Goal: Task Accomplishment & Management: Understand process/instructions

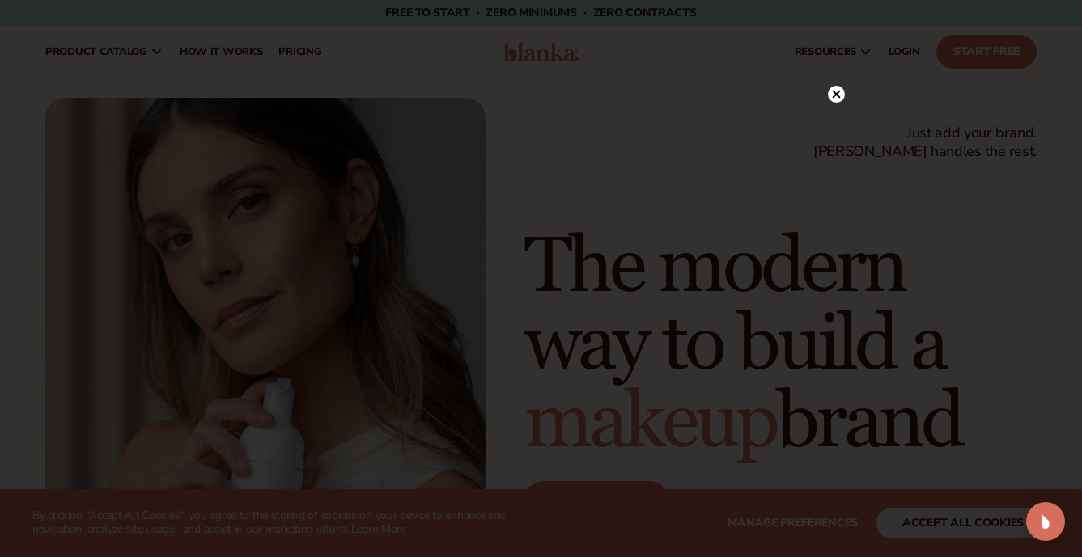
click at [838, 98] on icon at bounding box center [836, 95] width 8 height 8
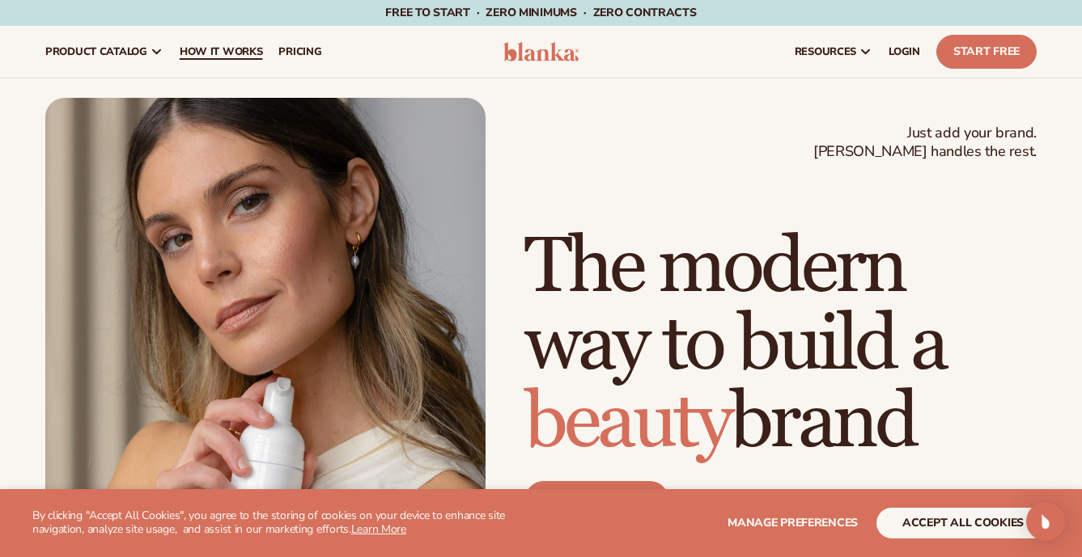
click at [214, 50] on span "How It Works" at bounding box center [221, 51] width 83 height 13
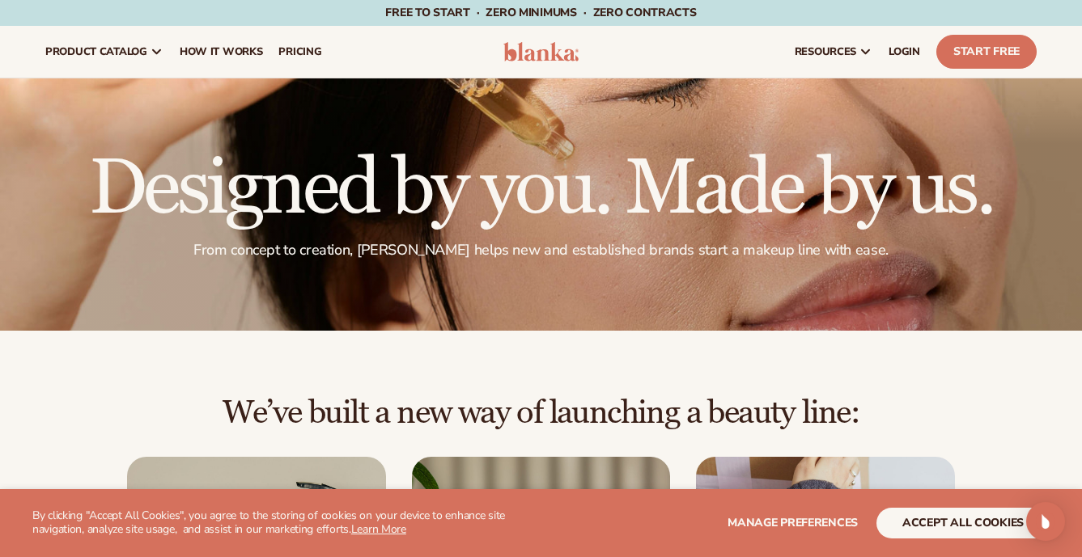
scroll to position [229, 0]
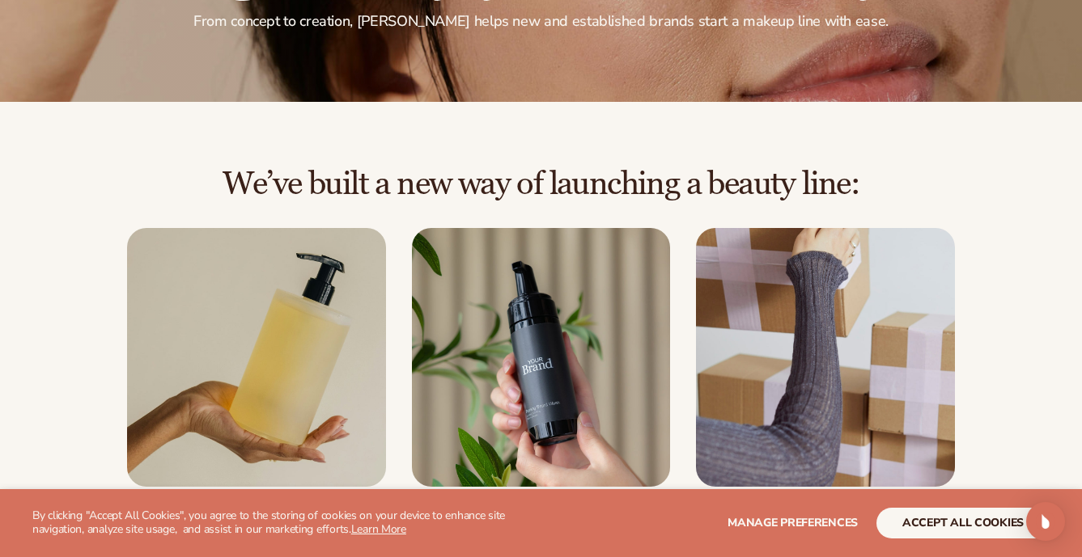
click at [938, 524] on button "accept all cookies" at bounding box center [962, 523] width 173 height 31
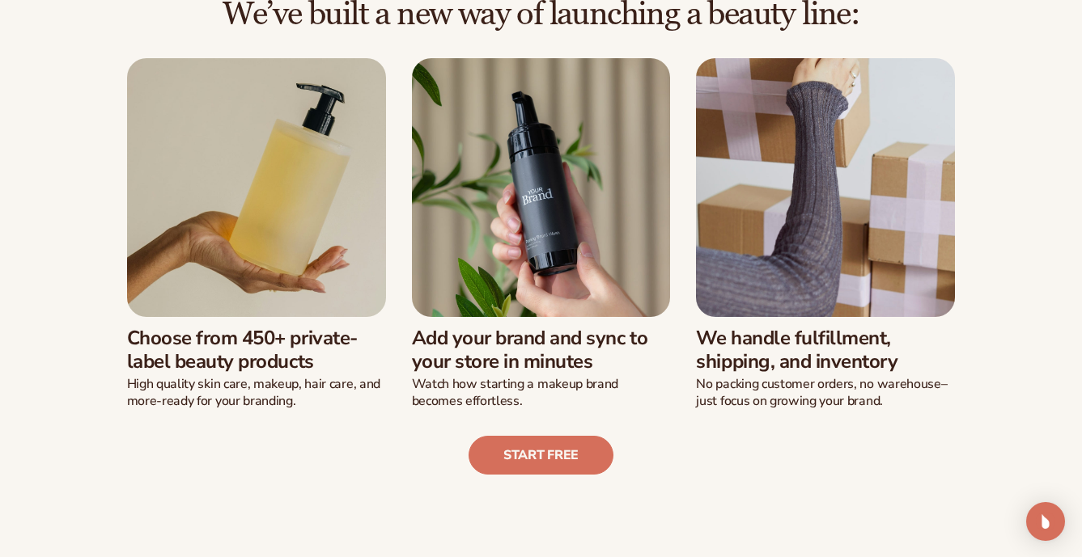
scroll to position [399, 0]
click at [295, 237] on img at bounding box center [256, 187] width 259 height 259
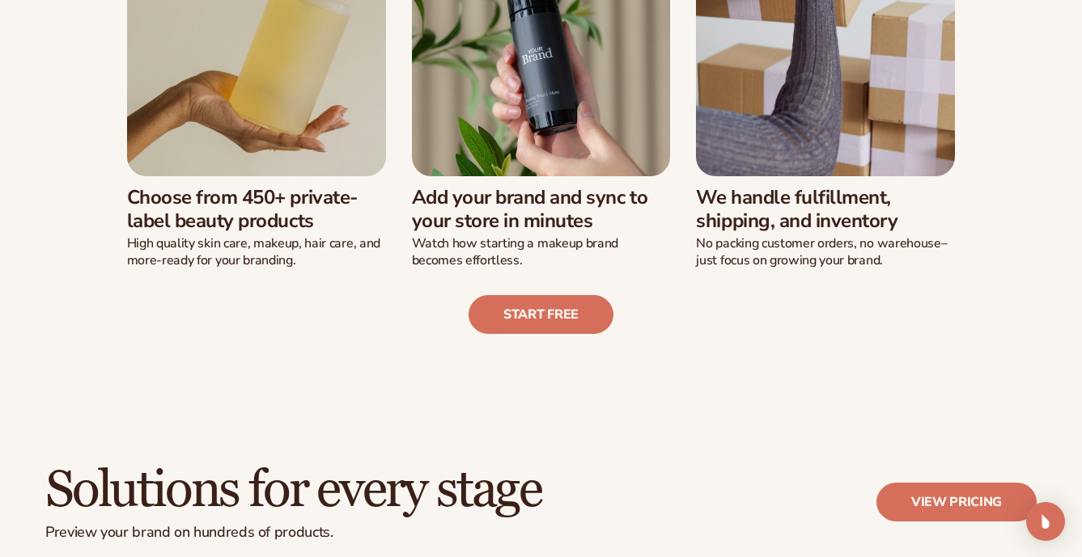
scroll to position [538, 0]
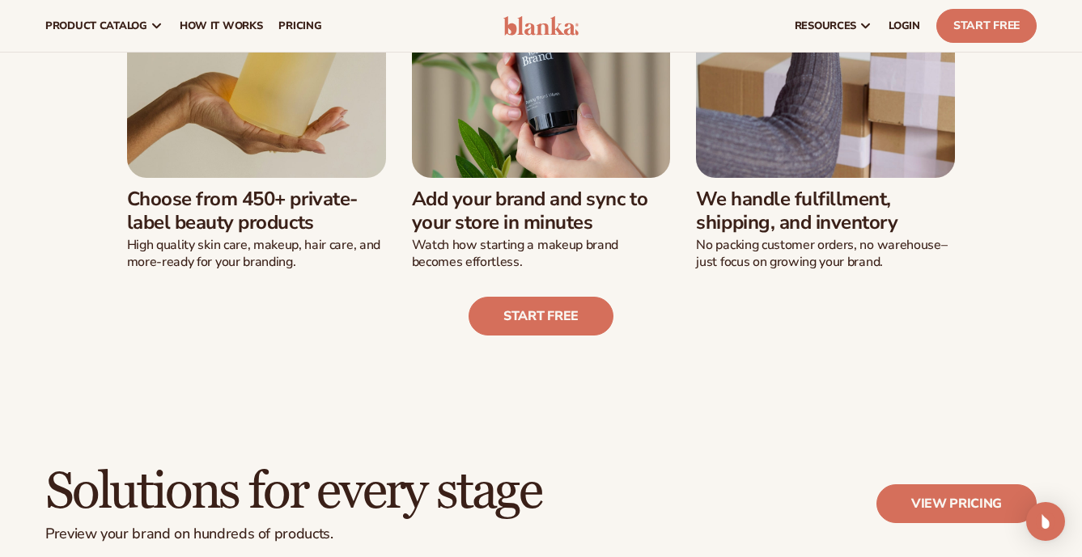
drag, startPoint x: 425, startPoint y: 201, endPoint x: 562, endPoint y: 230, distance: 140.4
click at [562, 230] on h3 "Add your brand and sync to your store in minutes" at bounding box center [541, 211] width 259 height 47
click at [566, 230] on h3 "Add your brand and sync to your store in minutes" at bounding box center [541, 211] width 259 height 47
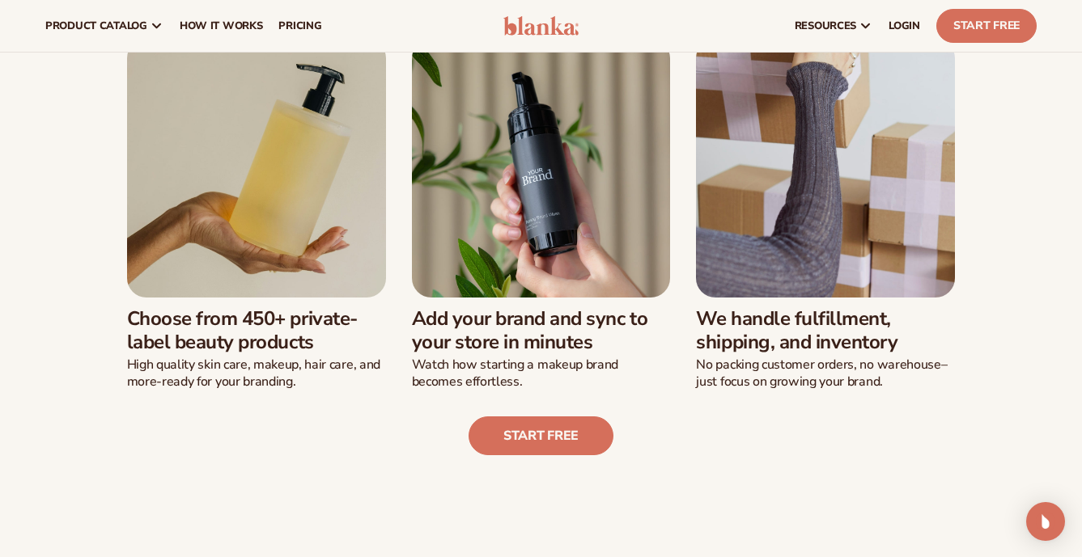
scroll to position [418, 0]
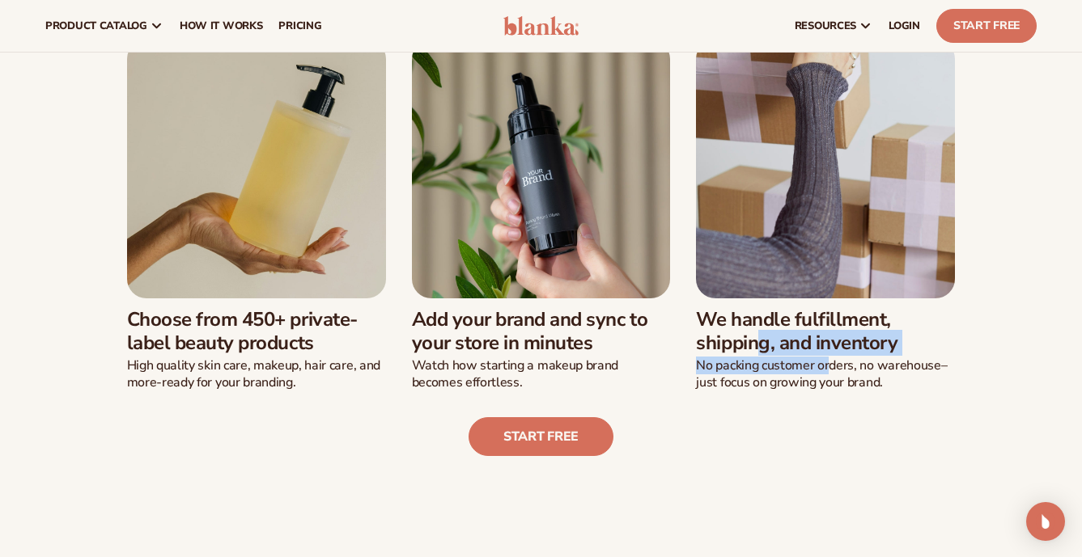
drag, startPoint x: 740, startPoint y: 327, endPoint x: 829, endPoint y: 356, distance: 92.9
click at [829, 356] on div "We handle fulfillment, shipping, and inventory No packing customer orders, no w…" at bounding box center [825, 345] width 259 height 93
click at [829, 358] on p "No packing customer orders, no warehouse–just focus on growing your brand." at bounding box center [825, 375] width 259 height 34
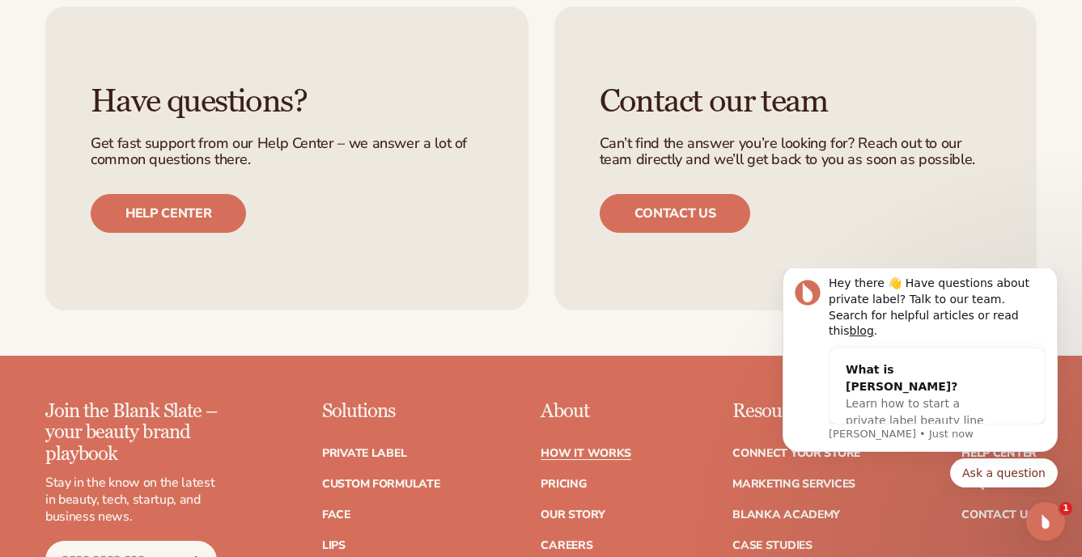
scroll to position [3394, 0]
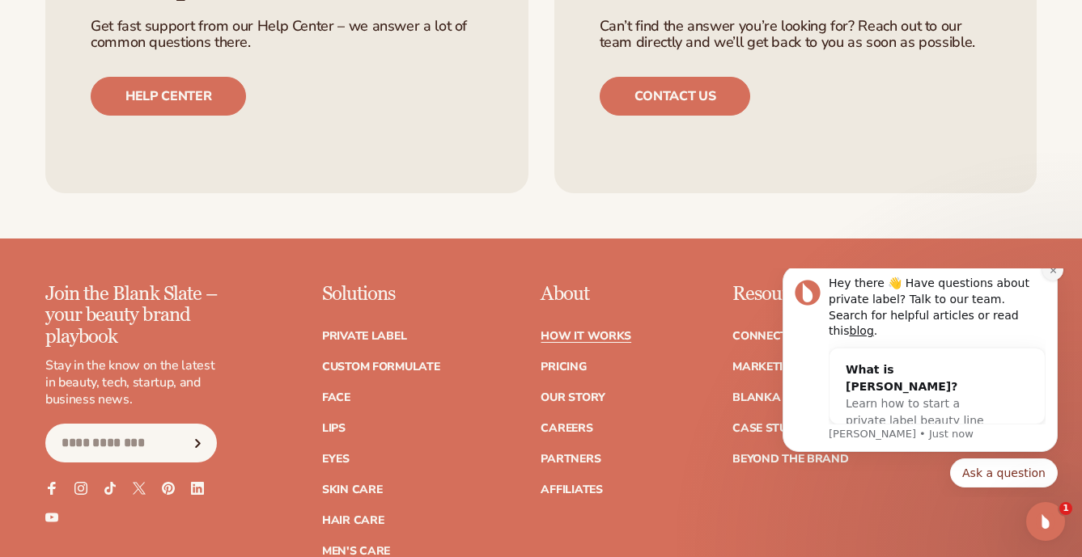
click at [1049, 275] on icon "Dismiss notification" at bounding box center [1053, 270] width 9 height 9
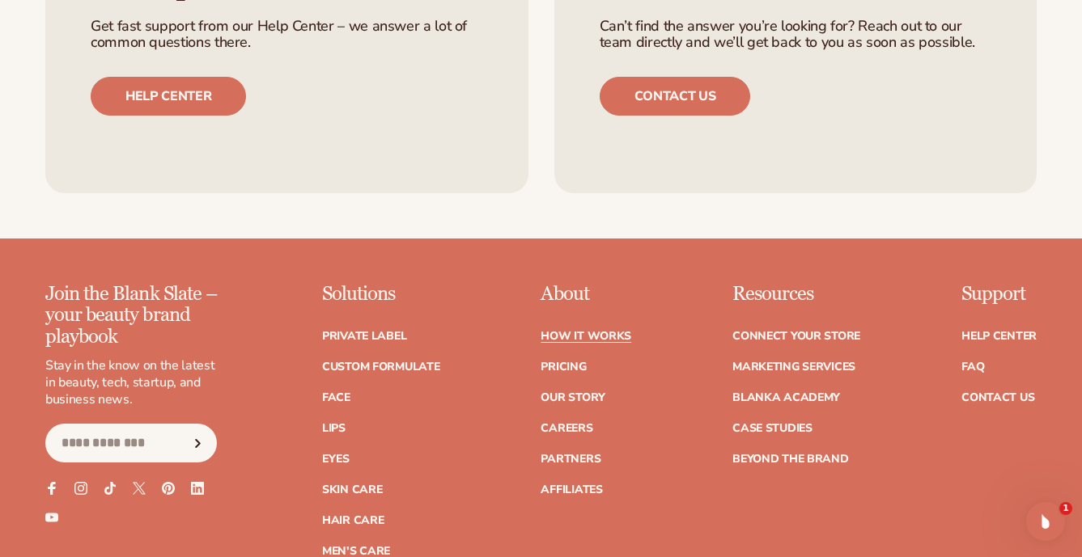
scroll to position [3467, 0]
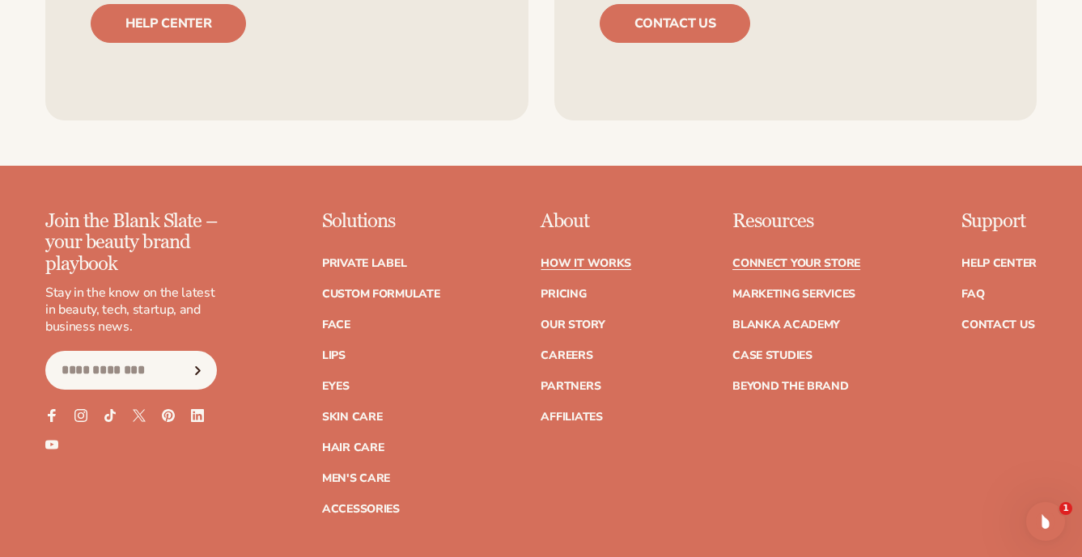
click at [791, 258] on link "Connect your store" at bounding box center [796, 263] width 128 height 11
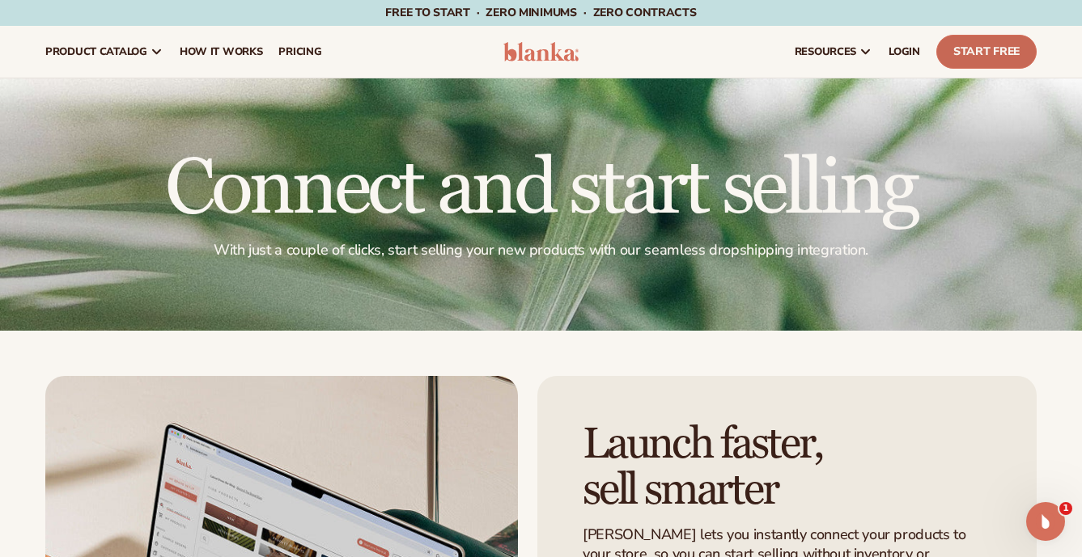
click at [966, 49] on link "Start Free" at bounding box center [986, 52] width 100 height 34
